Goal: Transaction & Acquisition: Book appointment/travel/reservation

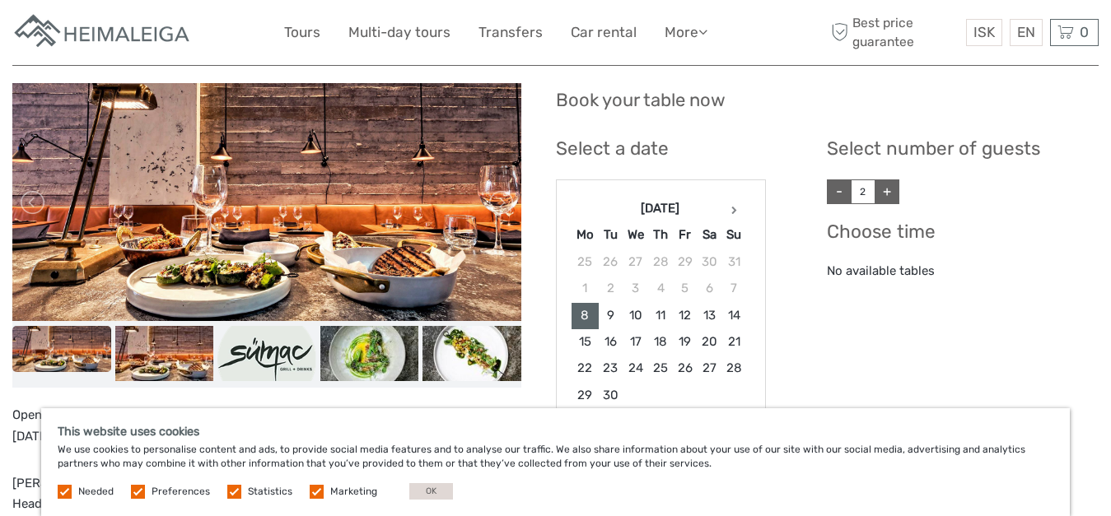
scroll to position [168, 0]
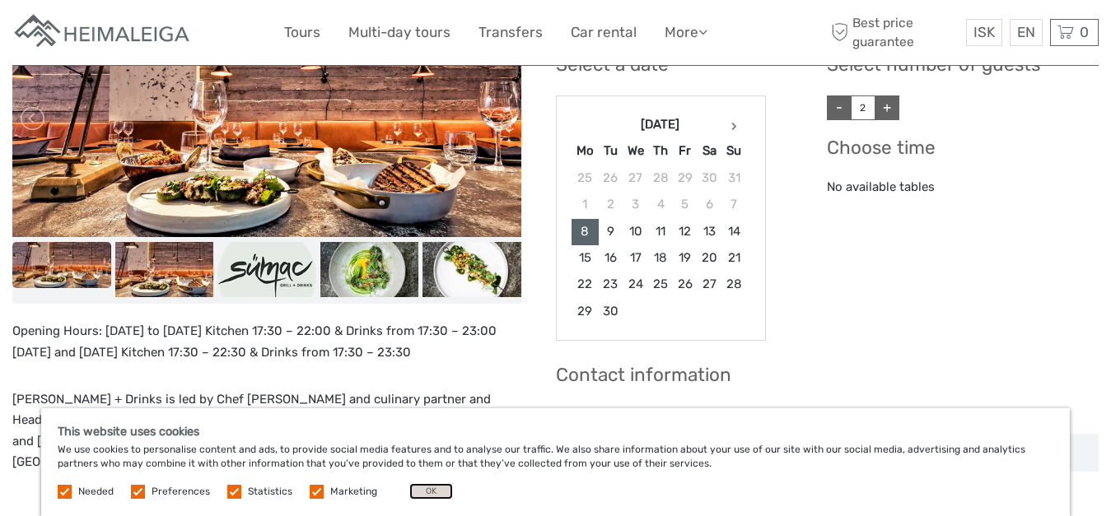
drag, startPoint x: 422, startPoint y: 492, endPoint x: 315, endPoint y: 441, distance: 118.6
click at [315, 441] on div "This website uses cookies We use cookies to personalise content and ads, to pro…" at bounding box center [555, 462] width 1029 height 108
click at [313, 494] on label at bounding box center [317, 492] width 14 height 14
click at [0, 0] on input "checkbox" at bounding box center [0, 0] width 0 height 0
click at [234, 492] on label at bounding box center [234, 492] width 14 height 14
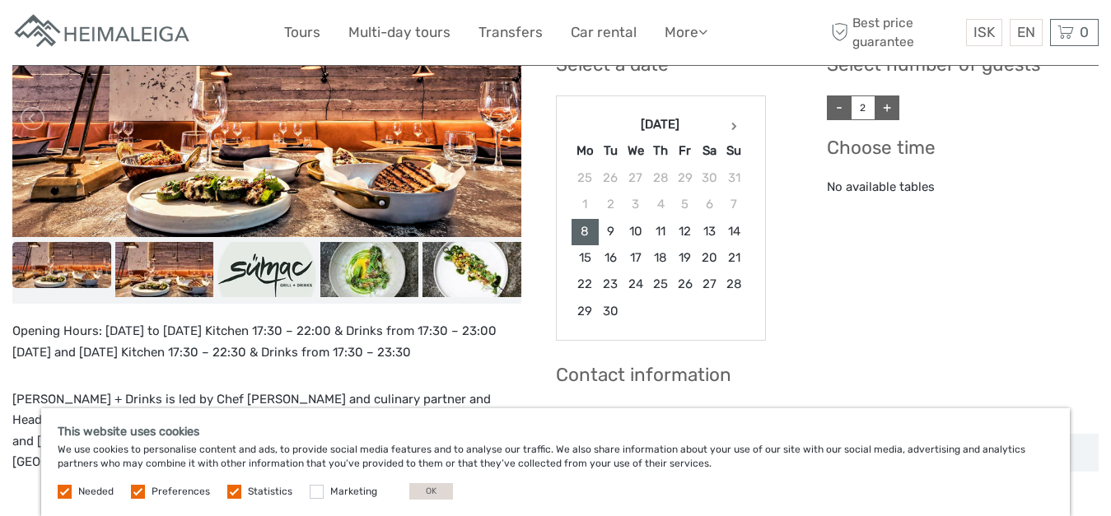
click at [0, 0] on input "checkbox" at bounding box center [0, 0] width 0 height 0
click at [141, 493] on label at bounding box center [138, 492] width 14 height 14
click at [0, 0] on input "checkbox" at bounding box center [0, 0] width 0 height 0
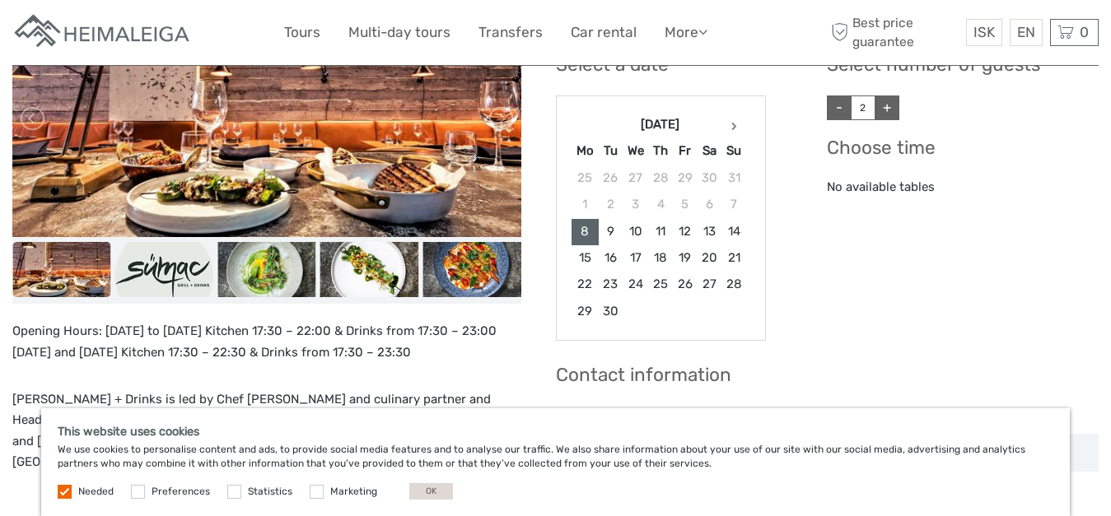
click at [65, 487] on label at bounding box center [65, 492] width 14 height 14
click at [61, 490] on label at bounding box center [65, 492] width 14 height 14
click at [420, 483] on div "This website uses cookies We use cookies to personalise content and ads, to pro…" at bounding box center [555, 462] width 1029 height 108
click at [427, 488] on button "OK" at bounding box center [431, 491] width 44 height 16
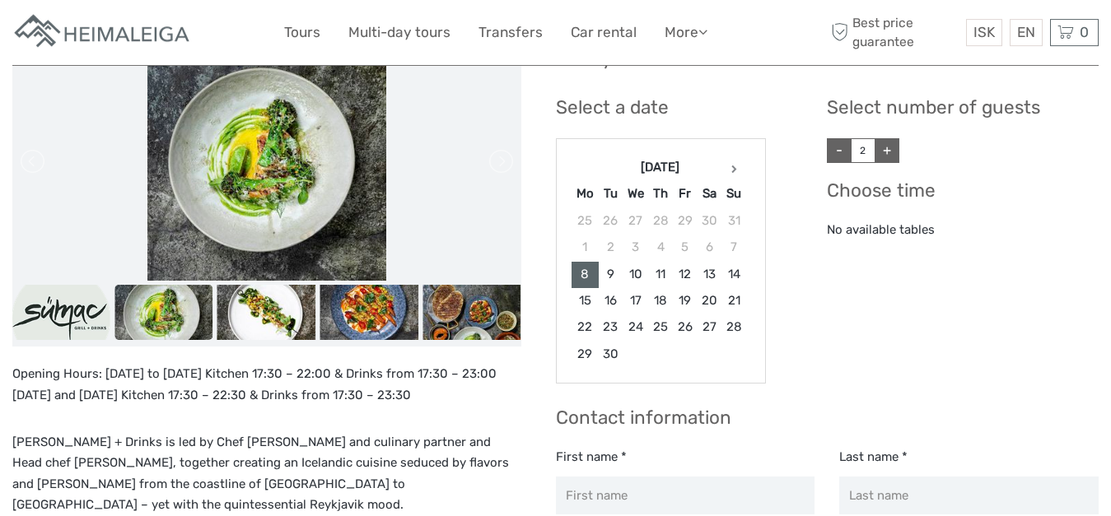
scroll to position [0, 0]
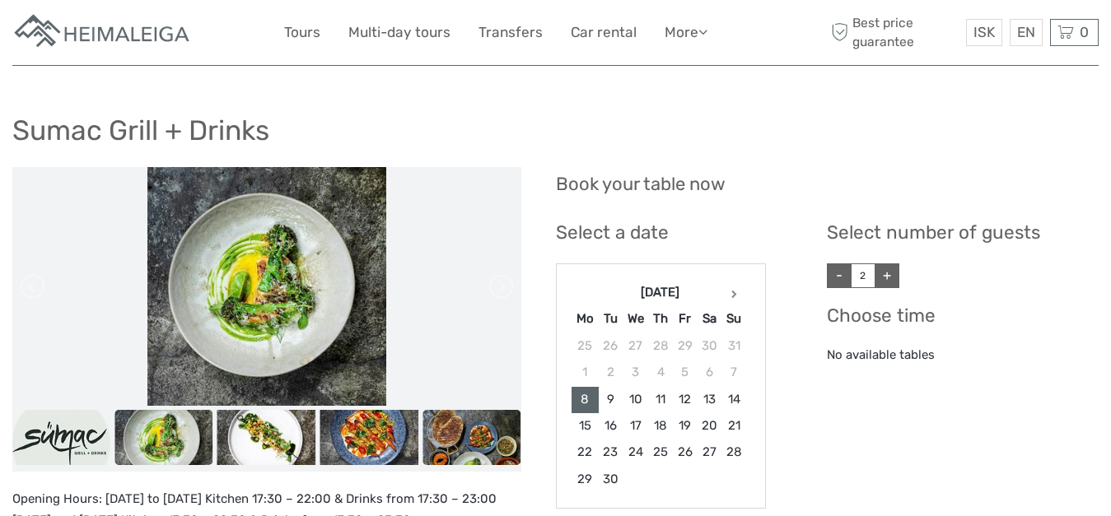
click at [478, 438] on img at bounding box center [471, 437] width 99 height 55
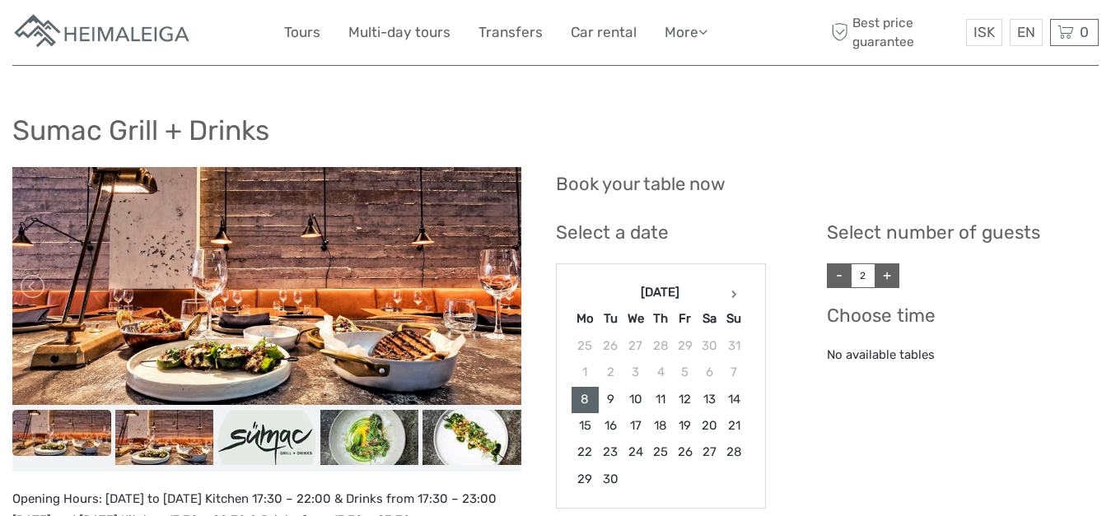
click at [681, 29] on link "More" at bounding box center [686, 33] width 43 height 24
click at [658, 68] on link "Food & drink" at bounding box center [657, 66] width 99 height 32
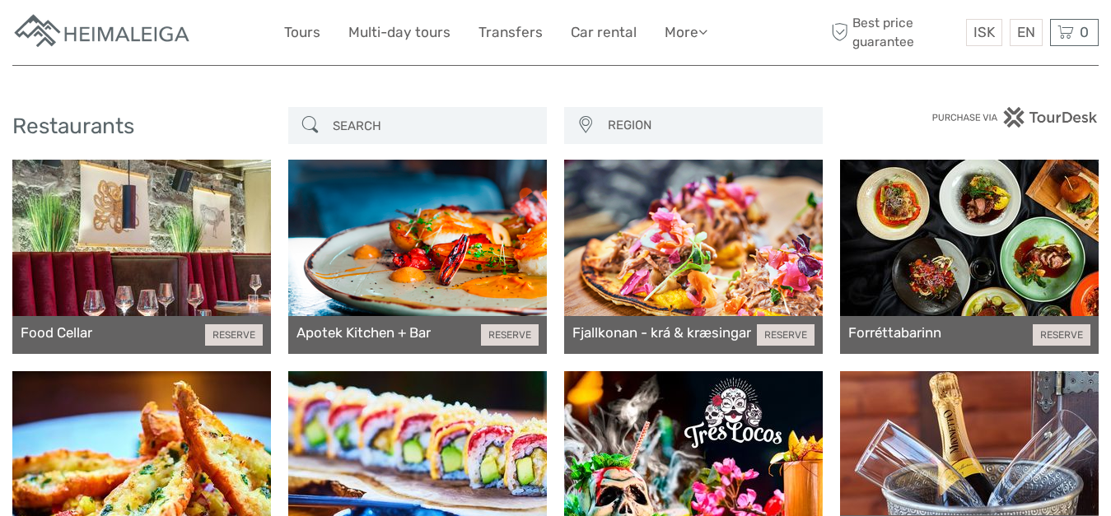
click at [208, 282] on div at bounding box center [141, 257] width 259 height 194
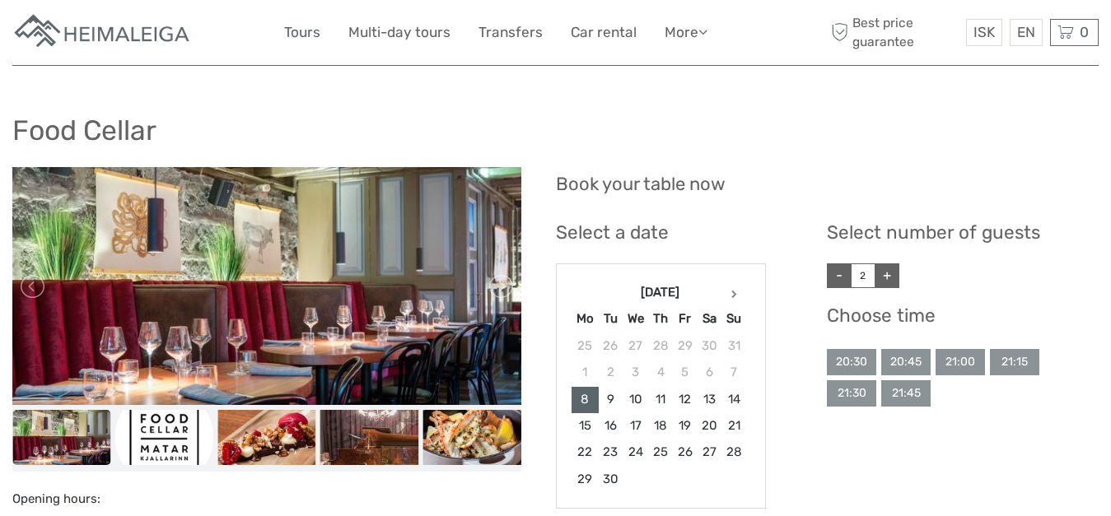
click at [308, 30] on link "Tours" at bounding box center [302, 33] width 36 height 24
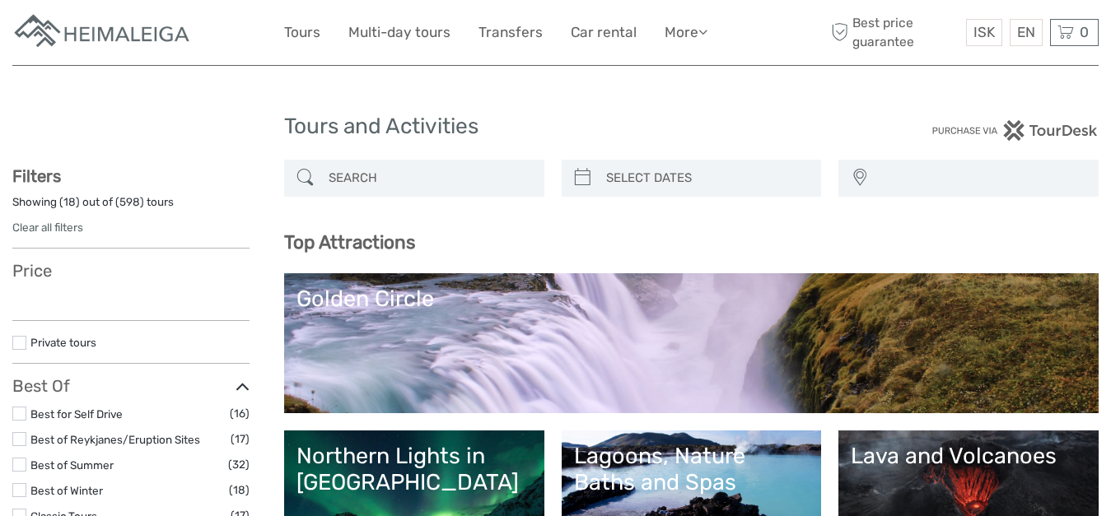
select select
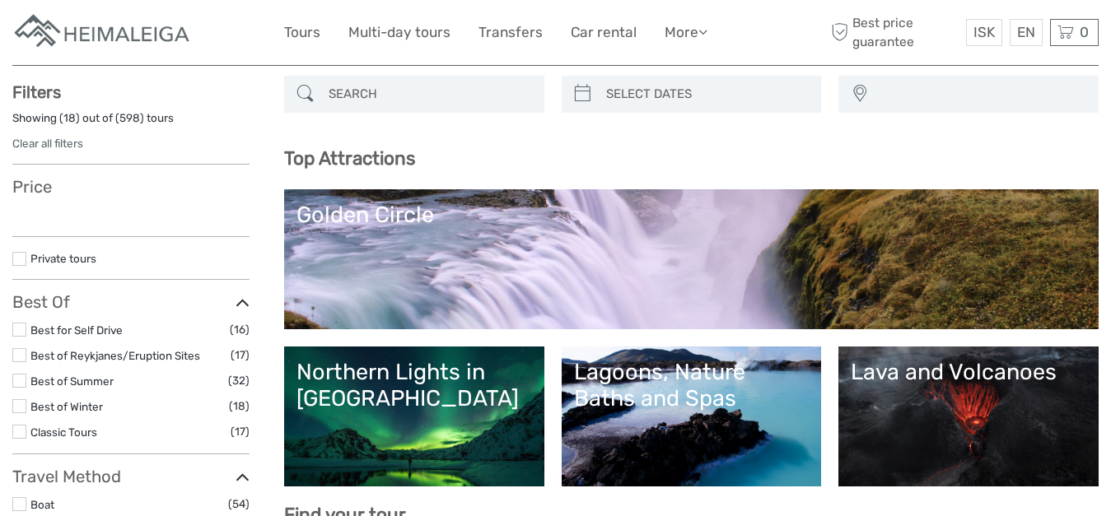
select select
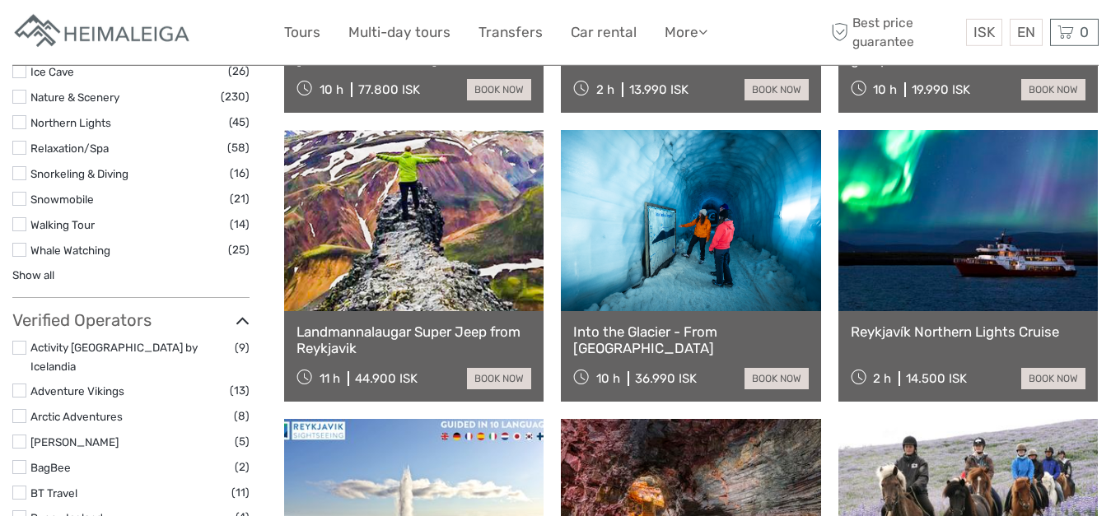
scroll to position [1680, 0]
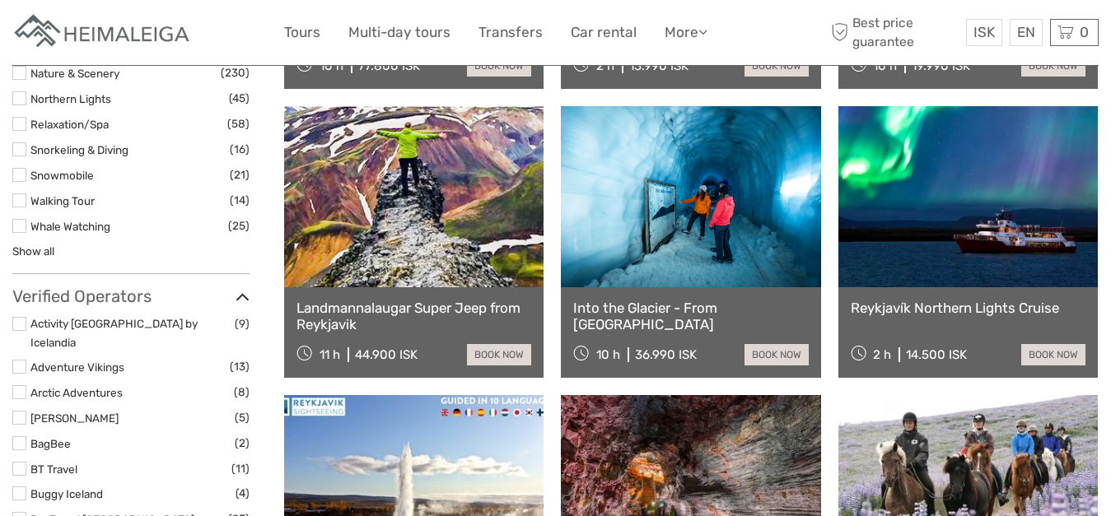
click at [977, 217] on link at bounding box center [967, 196] width 259 height 181
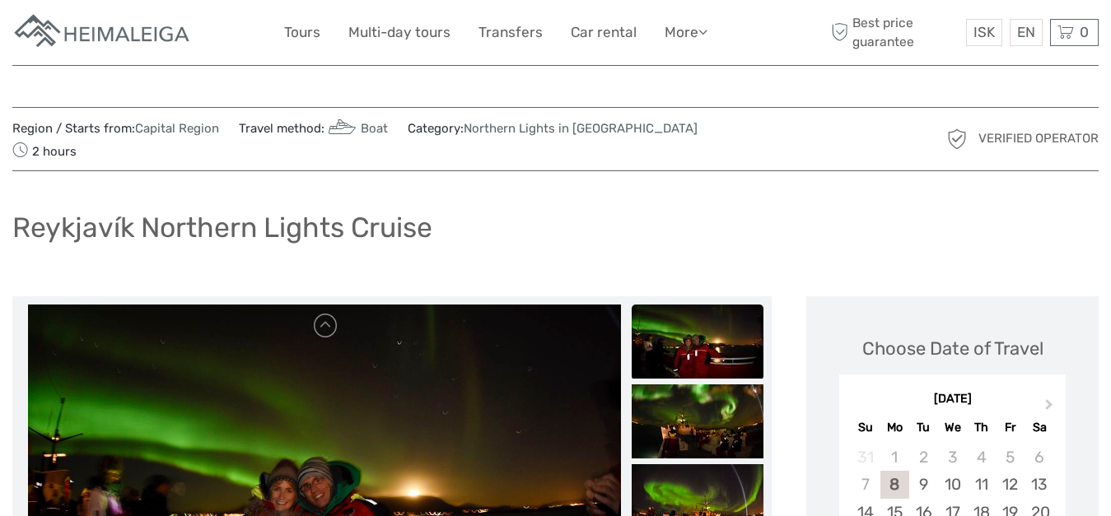
click at [964, 30] on div "ISK ISK € $ £ EN English Español Deutsch 0 Items Total 0 ISK Checkout The shopp…" at bounding box center [1030, 32] width 137 height 27
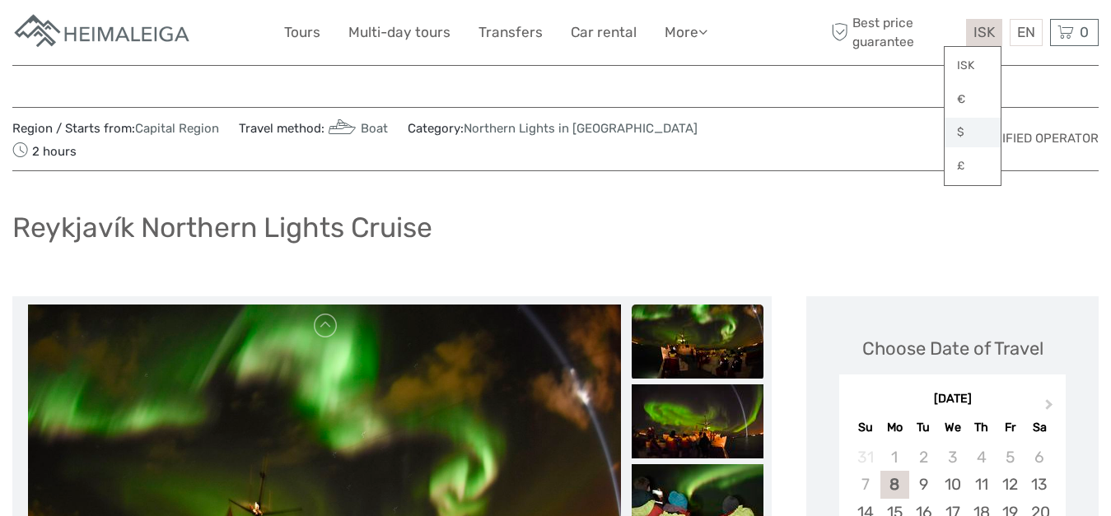
click at [969, 137] on link "$" at bounding box center [973, 133] width 56 height 30
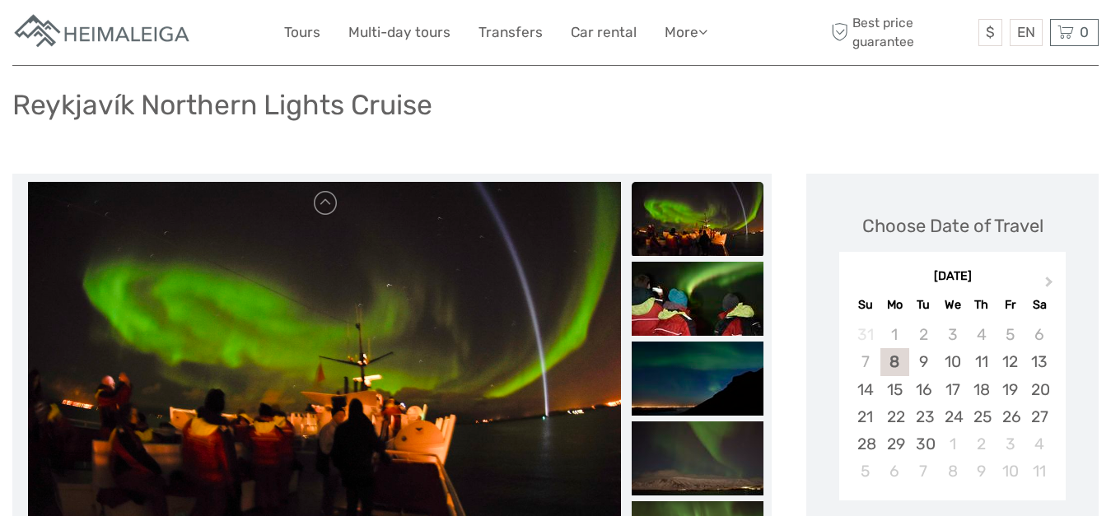
scroll to position [114, 0]
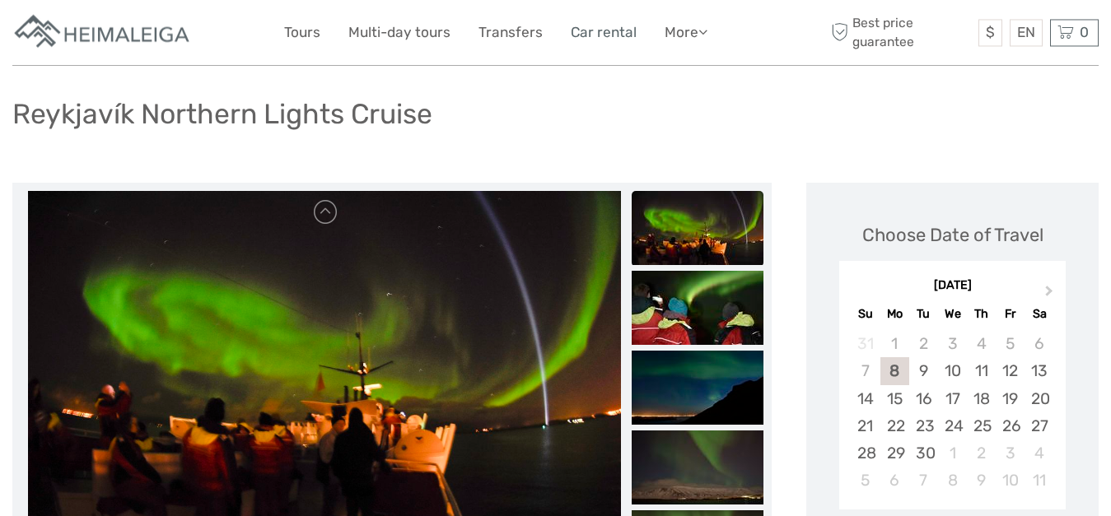
click at [603, 29] on link "Car rental" at bounding box center [604, 33] width 66 height 24
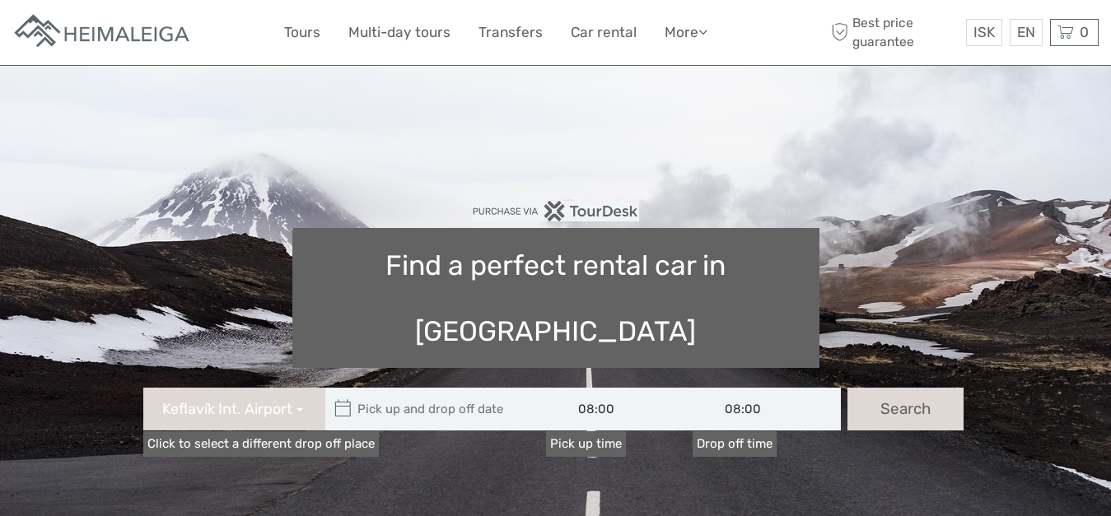
type input "[DATE]"
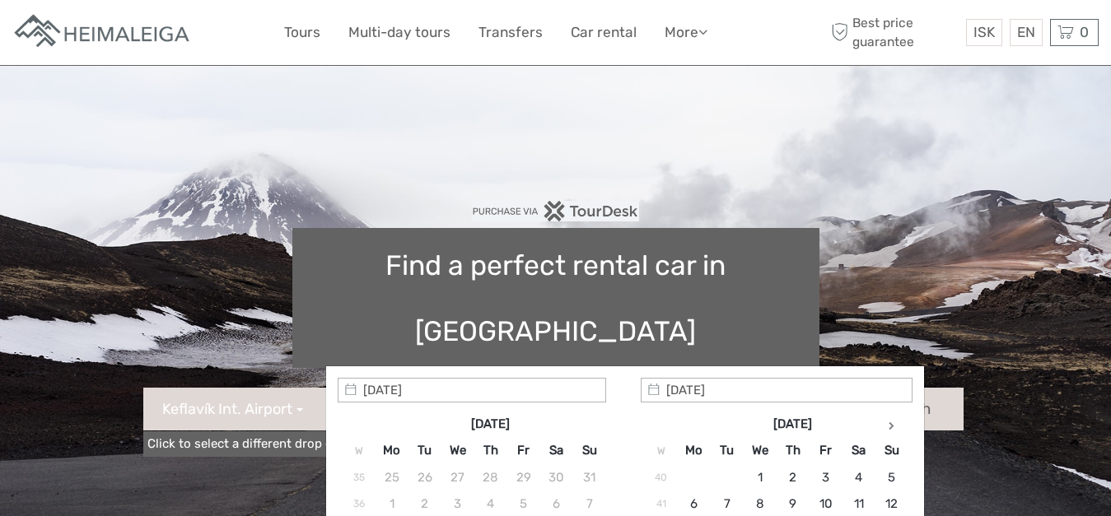
click at [388, 388] on input "text" at bounding box center [436, 409] width 222 height 43
click at [380, 388] on input "text" at bounding box center [436, 409] width 222 height 43
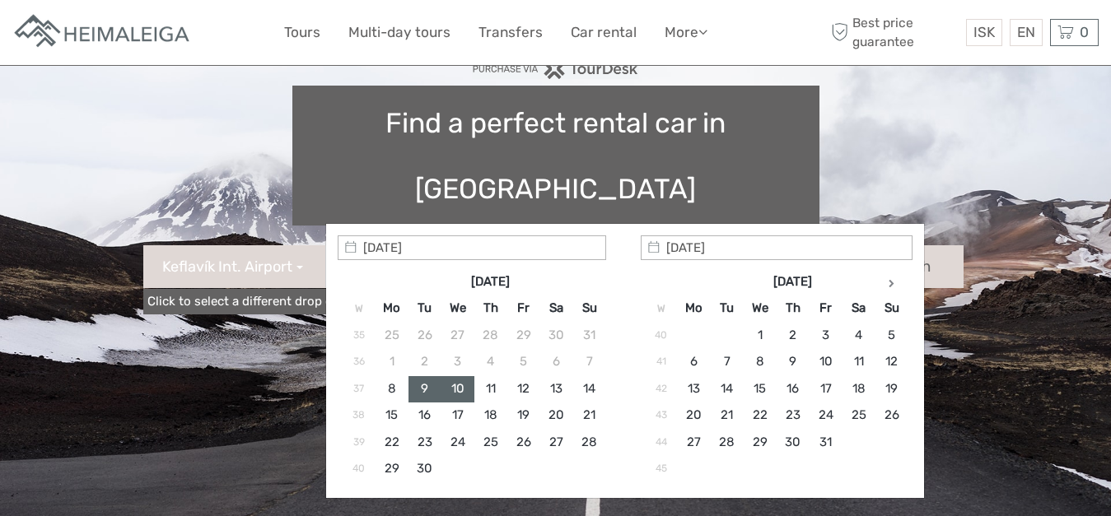
scroll to position [168, 0]
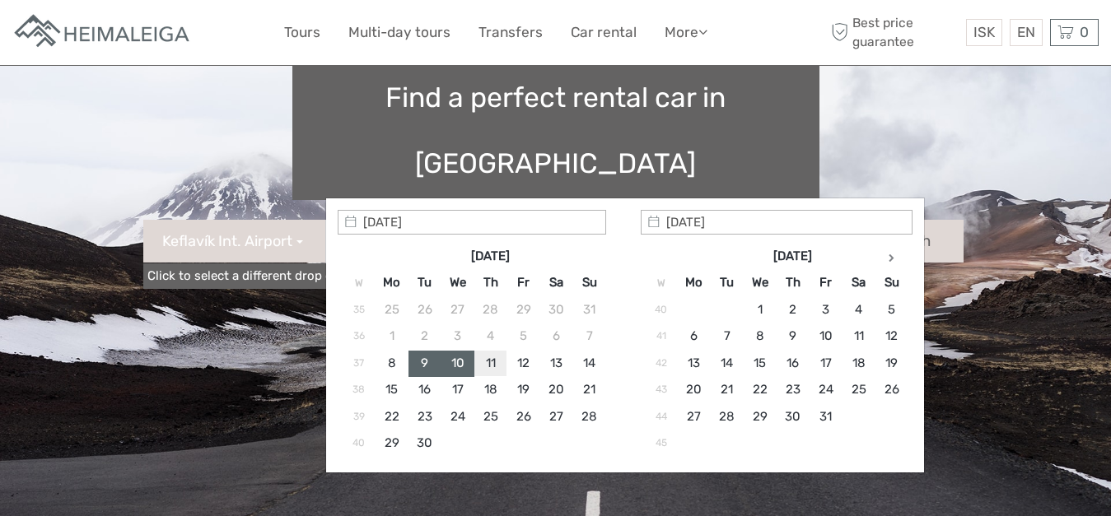
type input "[DATE]"
type input "[DATE] - [DATE]"
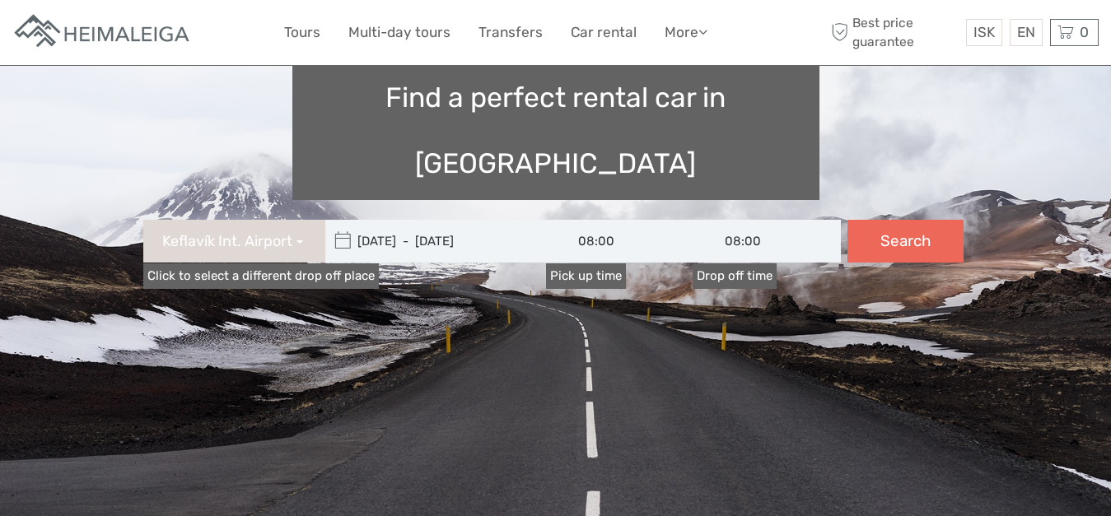
click at [899, 220] on button "Search" at bounding box center [905, 241] width 116 height 43
type input "[DATE] - [DATE]"
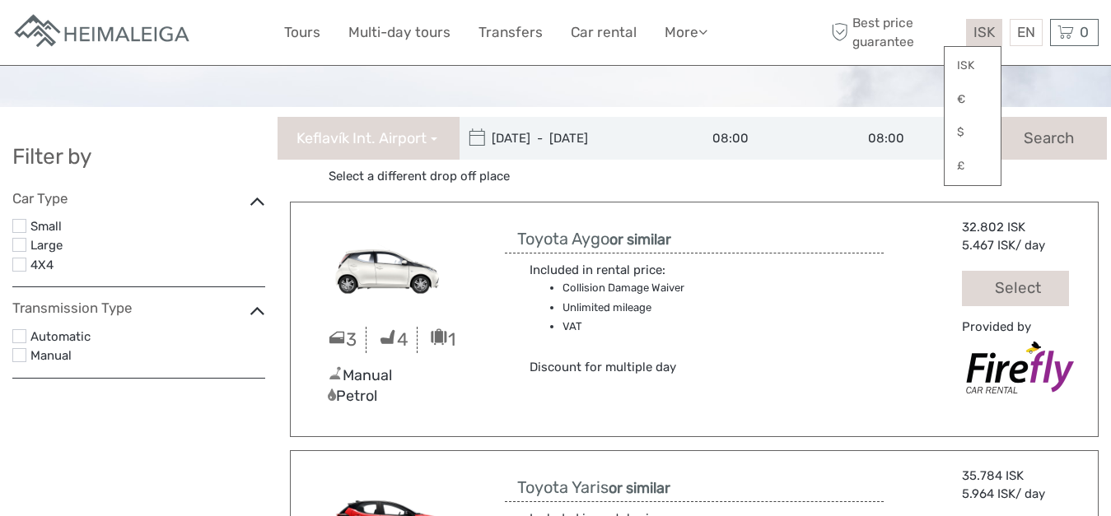
click at [983, 29] on span "ISK" at bounding box center [983, 32] width 21 height 16
click at [957, 131] on link "$" at bounding box center [973, 133] width 56 height 30
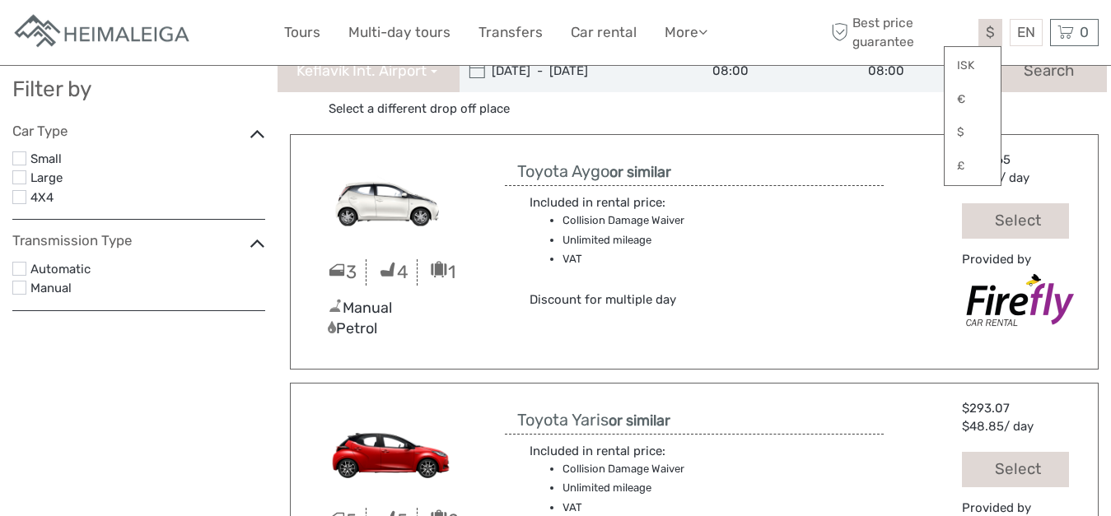
click at [824, 258] on div "Included in rental price: Collision Damage Waiver Unlimited mileage VAT Discoun…" at bounding box center [694, 248] width 379 height 124
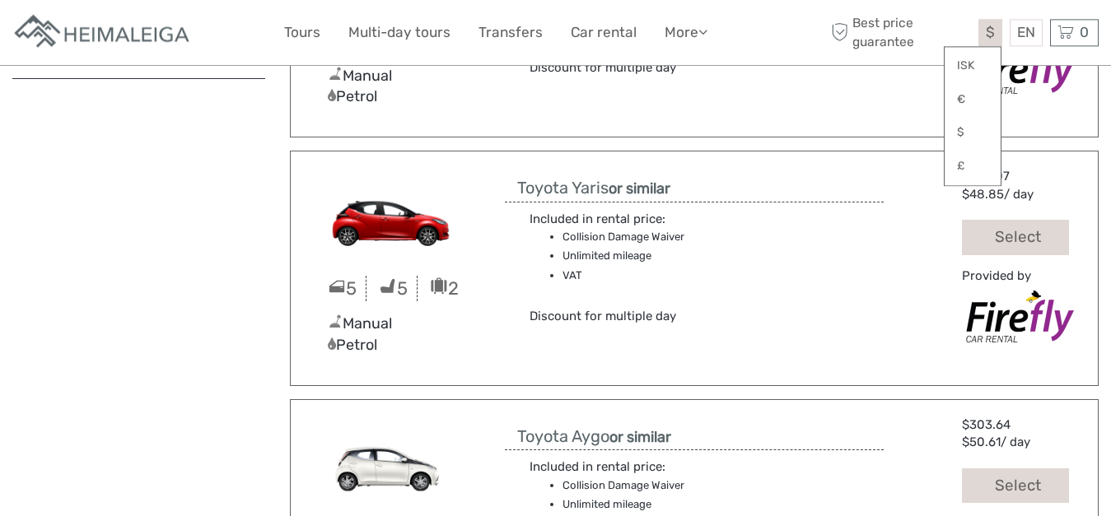
scroll to position [336, 0]
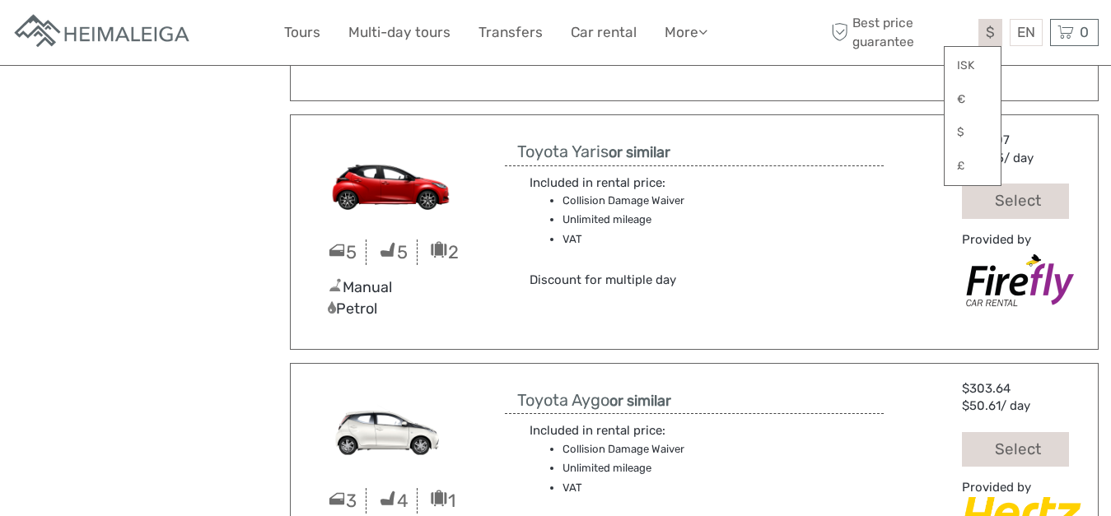
click at [823, 246] on div "Included in rental price: Collision Damage Waiver Unlimited mileage VAT Discoun…" at bounding box center [694, 228] width 379 height 124
click at [961, 124] on link "$" at bounding box center [973, 133] width 56 height 30
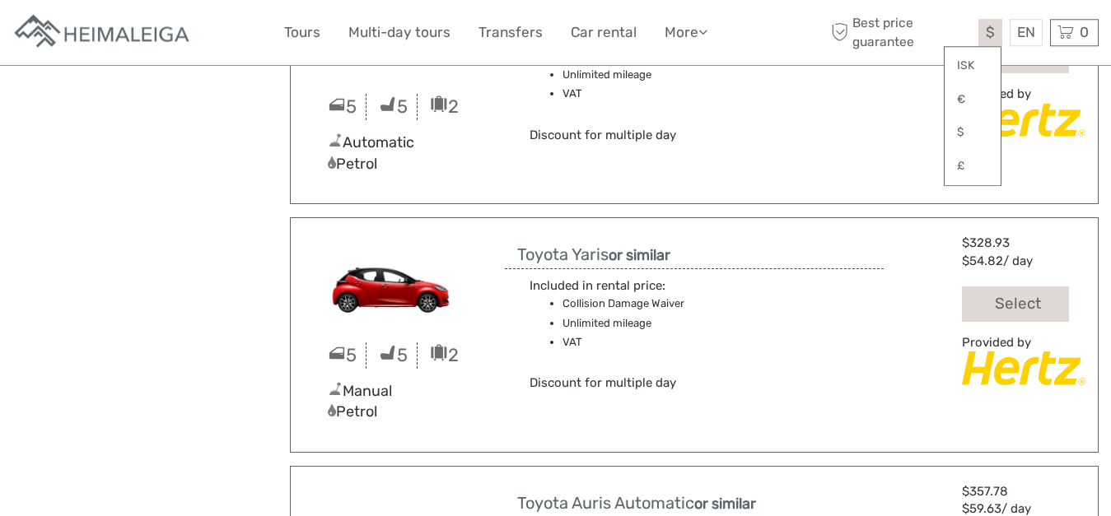
scroll to position [995, 0]
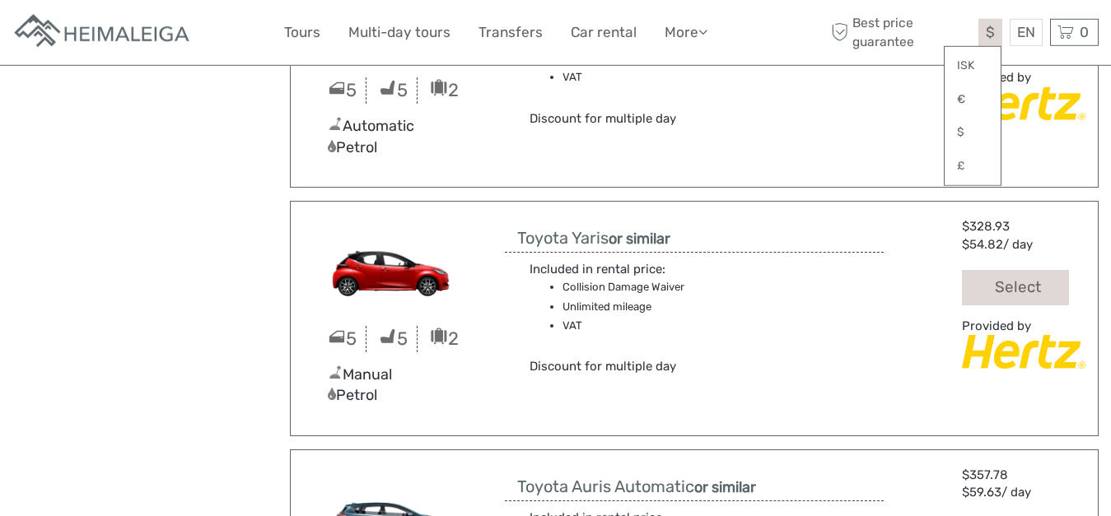
click at [989, 24] on div "$ ISK € $ £" at bounding box center [990, 32] width 24 height 27
click at [946, 24] on span "Best price guarantee" at bounding box center [900, 32] width 147 height 36
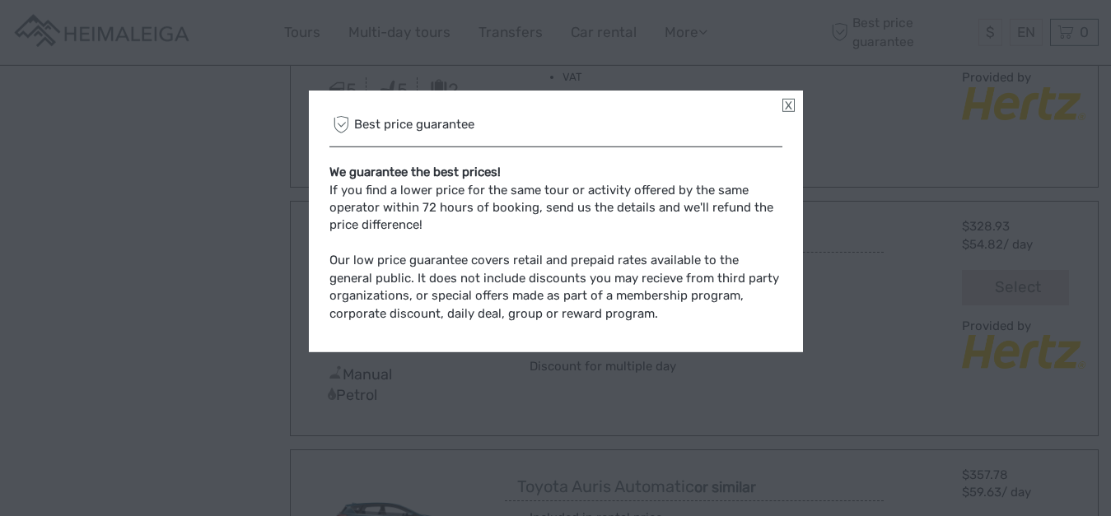
click at [788, 105] on link at bounding box center [788, 105] width 12 height 13
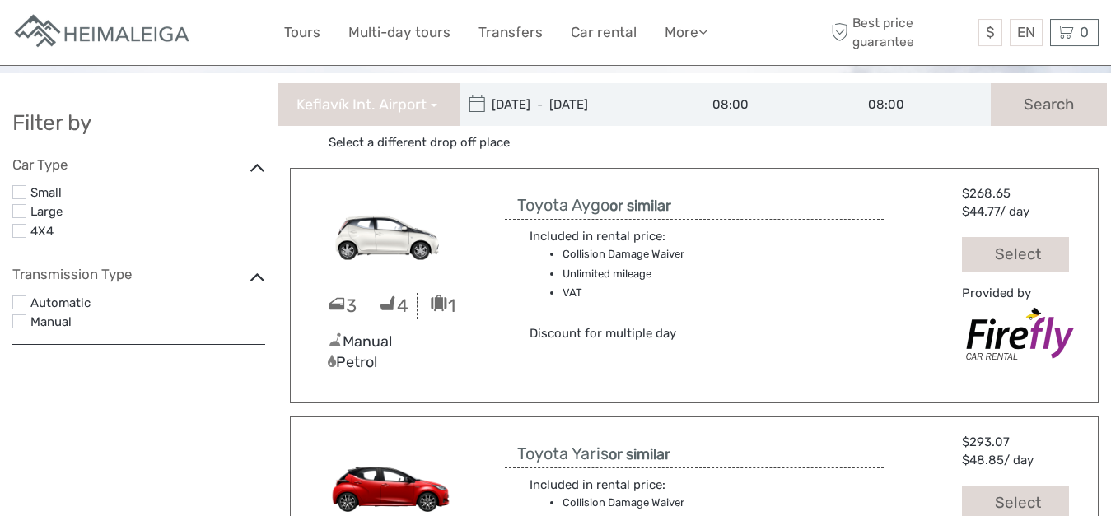
scroll to position [16, 0]
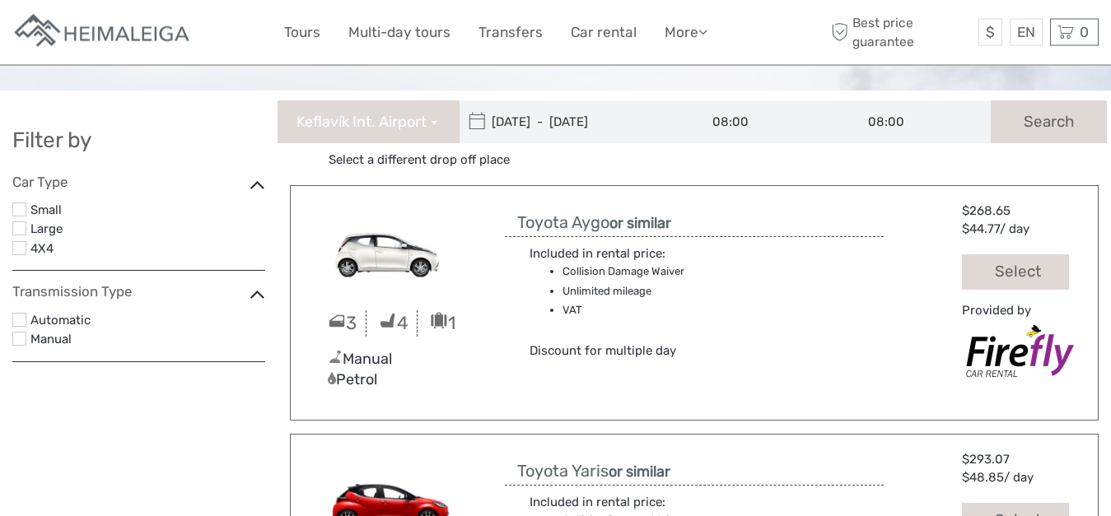
click at [16, 227] on label at bounding box center [19, 229] width 14 height 14
click at [0, 0] on input "checkbox" at bounding box center [0, 0] width 0 height 0
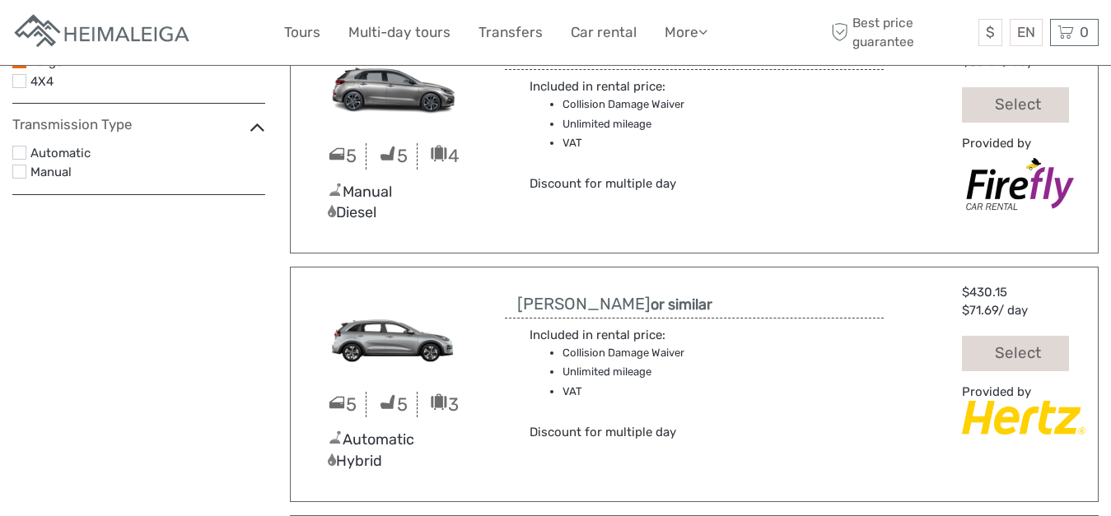
scroll to position [0, 0]
